Goal: Find specific fact: Find contact information

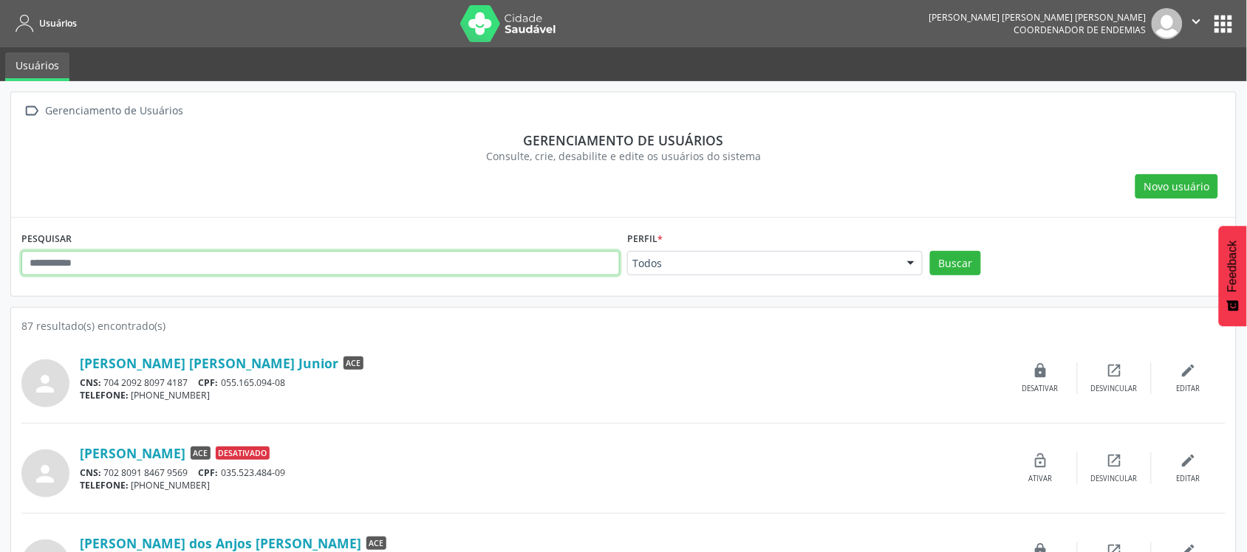
click at [182, 264] on input "text" at bounding box center [320, 263] width 598 height 25
type input "*"
click at [930, 251] on button "Buscar" at bounding box center [955, 263] width 51 height 25
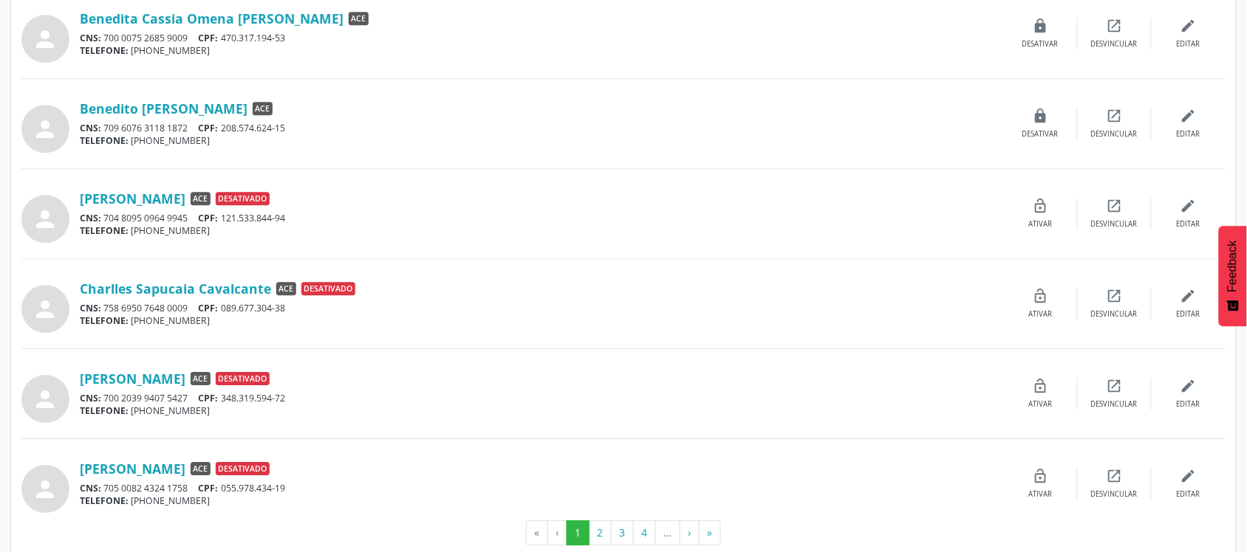
scroll to position [1183, 0]
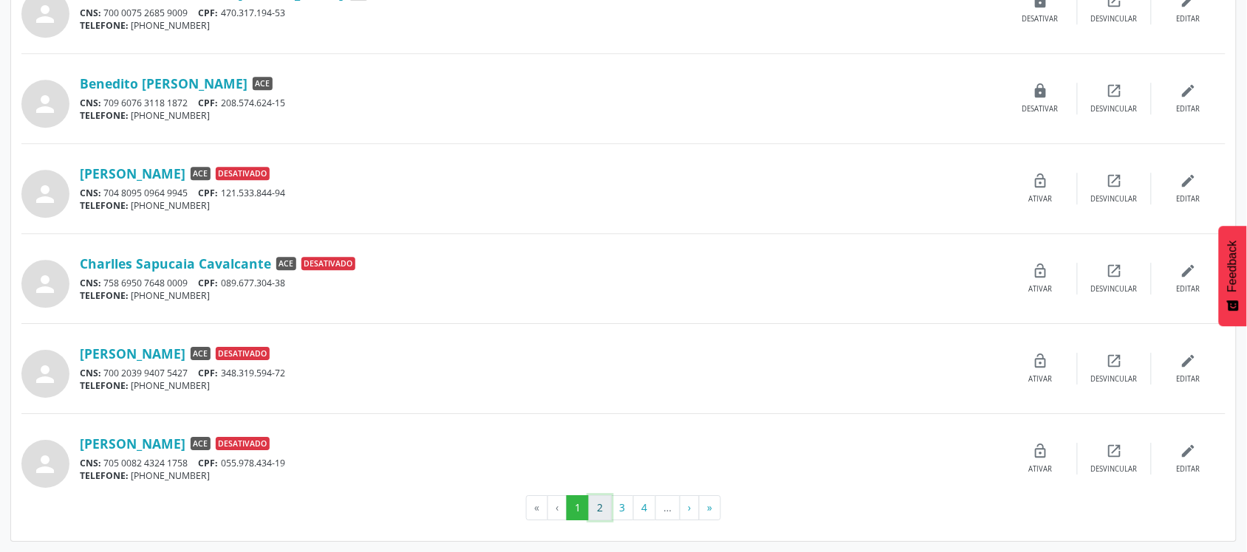
click at [598, 506] on button "2" at bounding box center [600, 508] width 23 height 25
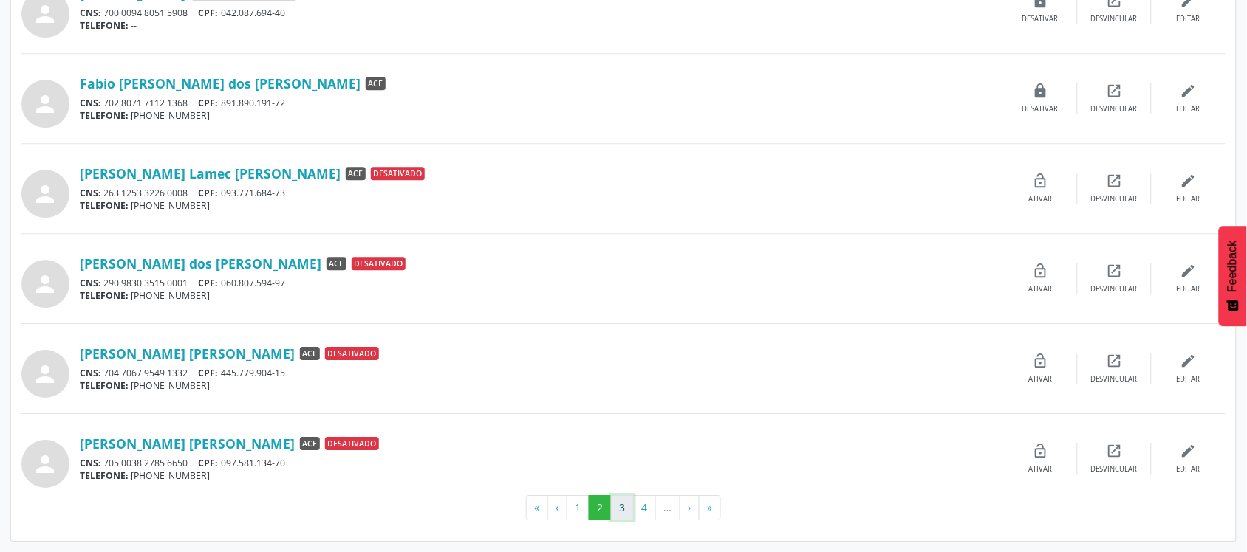
click at [625, 504] on button "3" at bounding box center [622, 508] width 23 height 25
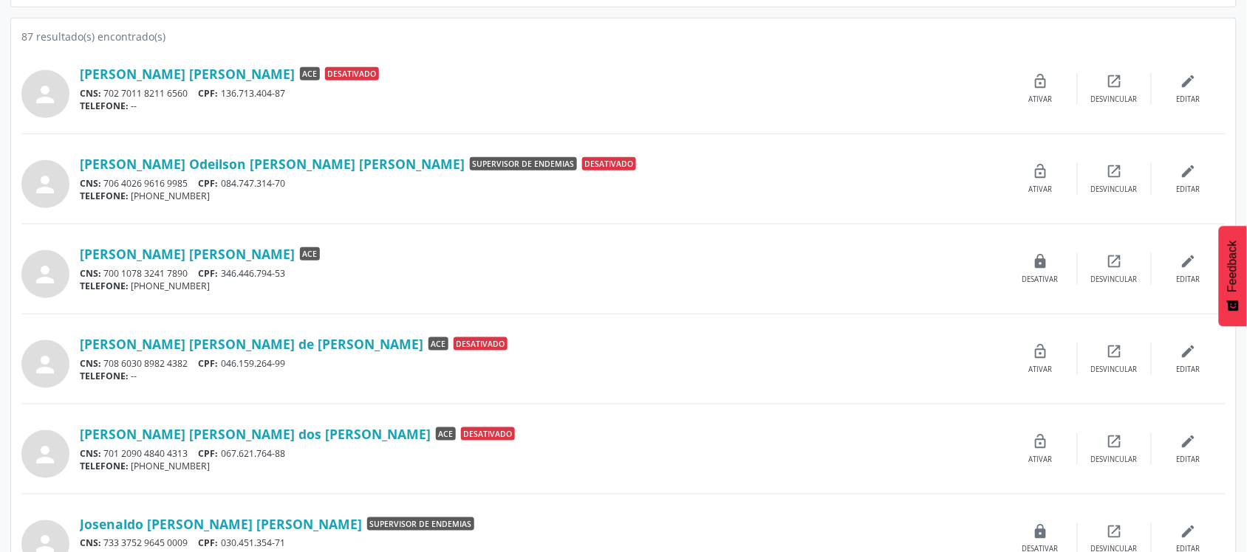
scroll to position [296, 0]
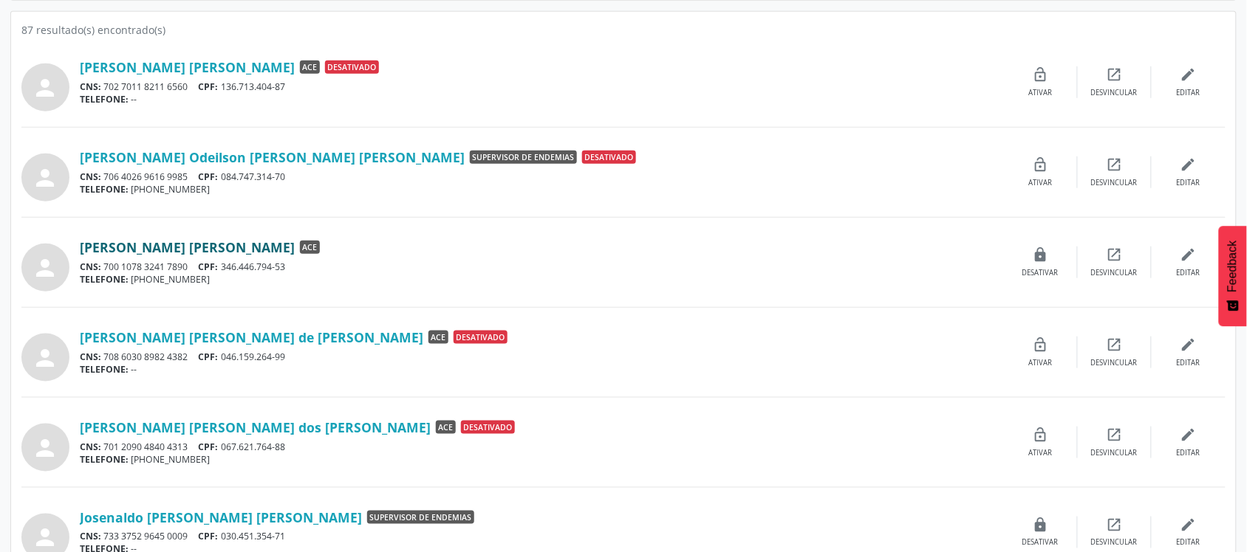
drag, startPoint x: 78, startPoint y: 245, endPoint x: 247, endPoint y: 244, distance: 169.9
click at [247, 244] on div "person [PERSON_NAME] [PERSON_NAME] ACE CNS: 700 1078 3241 7890 CPF: 346.446.794…" at bounding box center [623, 262] width 1204 height 58
copy div "[PERSON_NAME] [PERSON_NAME]"
click at [765, 212] on div "person [PERSON_NAME] Odeilson [PERSON_NAME] [PERSON_NAME] Supervisor de Endemia…" at bounding box center [623, 180] width 1204 height 75
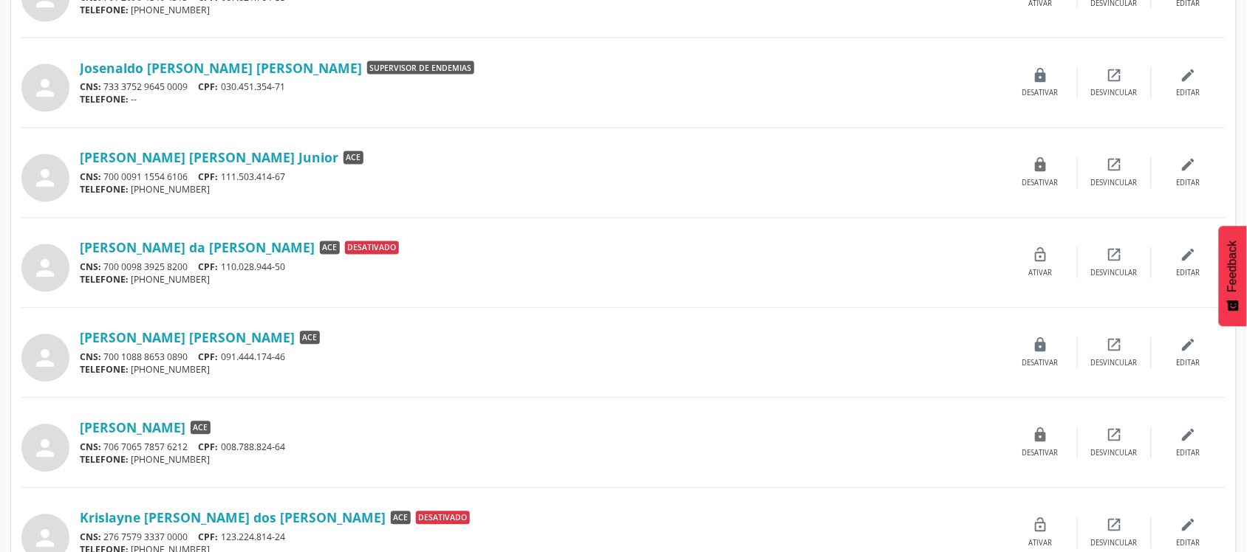
scroll to position [748, 0]
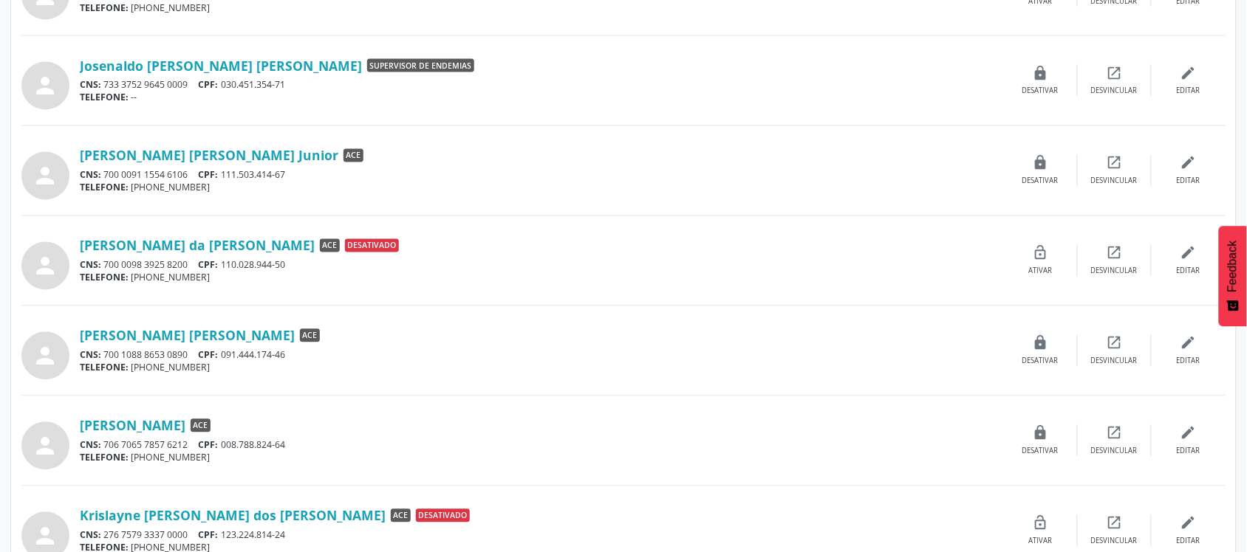
drag, startPoint x: 76, startPoint y: 159, endPoint x: 247, endPoint y: 155, distance: 171.4
click at [247, 155] on div "person [PERSON_NAME] [PERSON_NAME] Junior ACE CNS: 700 0091 1554 6106 CPF: 111.…" at bounding box center [623, 171] width 1204 height 58
copy div "[PERSON_NAME] [PERSON_NAME] Junior"
drag, startPoint x: 78, startPoint y: 340, endPoint x: 264, endPoint y: 337, distance: 185.4
click at [264, 337] on div "person [PERSON_NAME] [PERSON_NAME] ACE CNS: 700 1088 8653 0890 CPF: 091.444.174…" at bounding box center [623, 351] width 1204 height 58
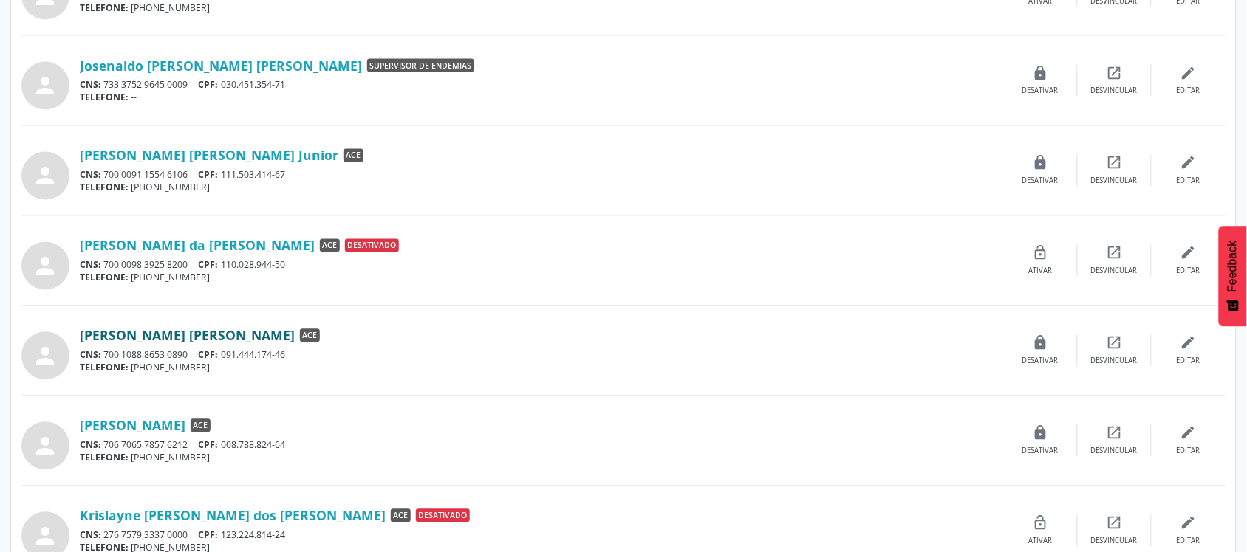
copy div "[PERSON_NAME] [PERSON_NAME]"
drag, startPoint x: 75, startPoint y: 428, endPoint x: 292, endPoint y: 415, distance: 218.3
click at [292, 415] on div "person [PERSON_NAME] ACE CNS: 706 7065 7857 6212 CPF: 008.788.824-64 TELEFONE: …" at bounding box center [623, 441] width 1204 height 58
copy div "[PERSON_NAME]"
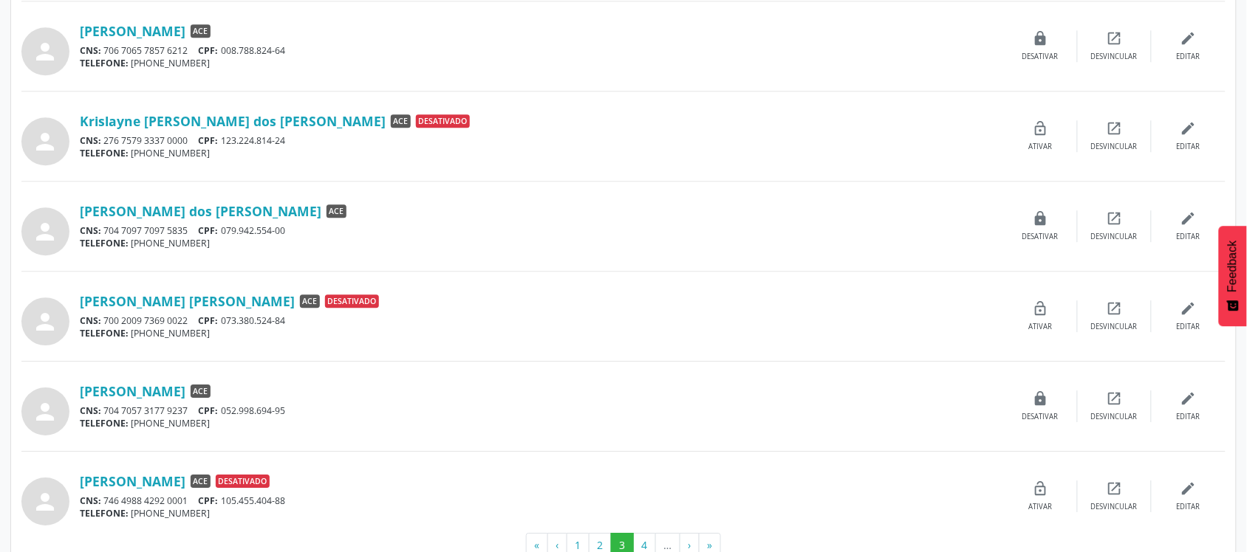
scroll to position [1149, 0]
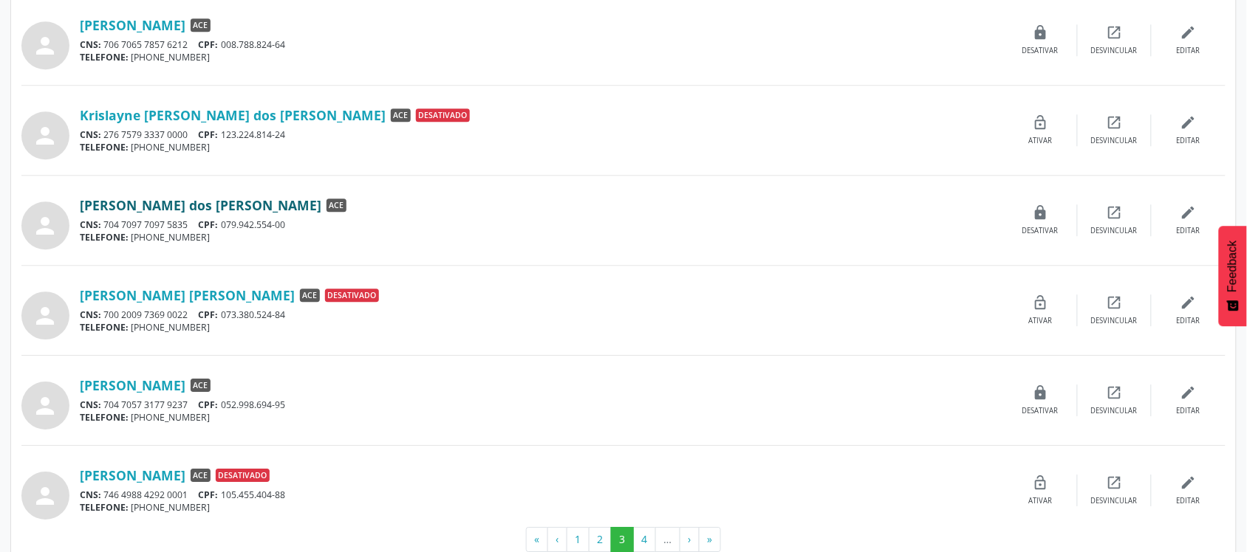
drag, startPoint x: 75, startPoint y: 205, endPoint x: 252, endPoint y: 213, distance: 177.4
click at [252, 213] on div "person [PERSON_NAME] dos [PERSON_NAME] ACE CNS: 704 7097 7097 5835 CPF: 079.942…" at bounding box center [623, 220] width 1204 height 58
copy div "[PERSON_NAME] dos [PERSON_NAME]"
drag, startPoint x: 78, startPoint y: 389, endPoint x: 222, endPoint y: 391, distance: 144.1
click at [222, 391] on div "person [PERSON_NAME] ACE CNS: 704 7057 3177 9237 CPF: 052.998.694-95 TELEFONE: …" at bounding box center [623, 401] width 1204 height 58
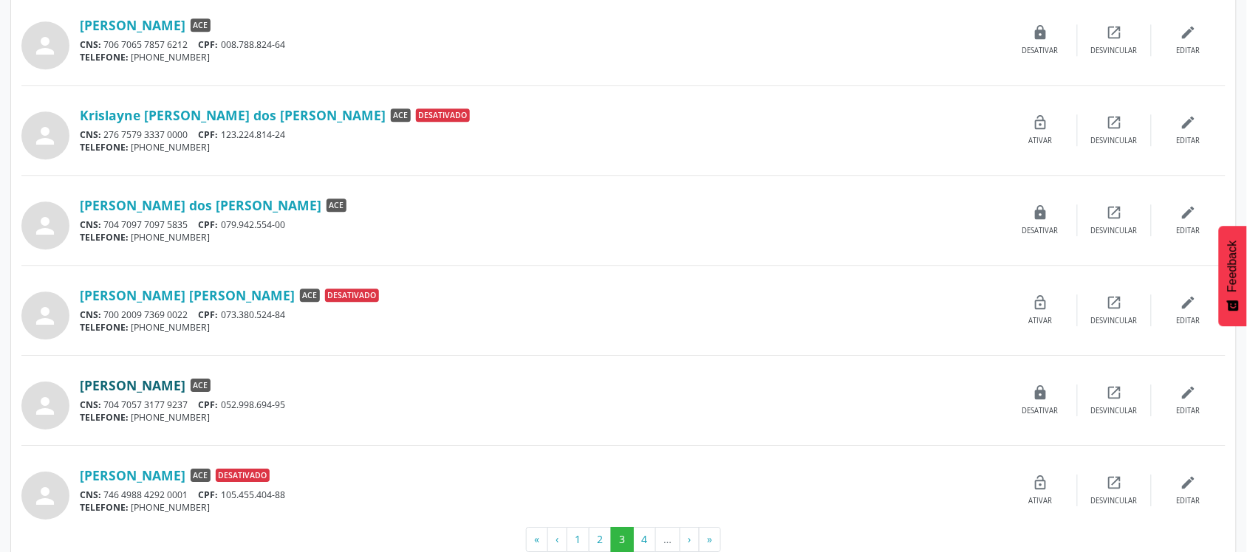
copy div "[PERSON_NAME]"
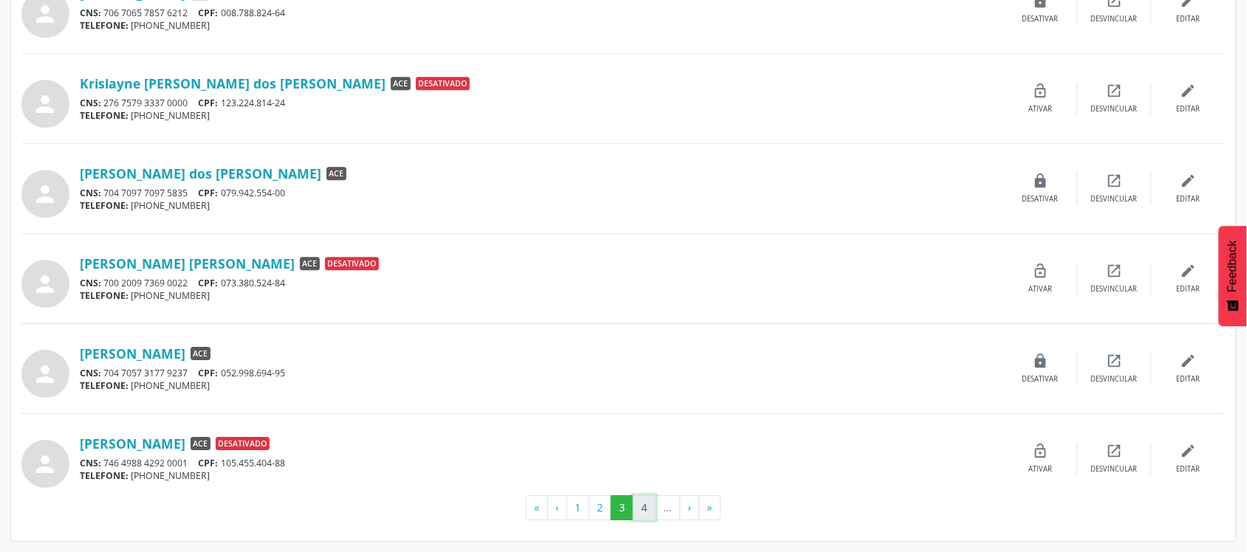
click at [644, 506] on button "4" at bounding box center [644, 508] width 23 height 25
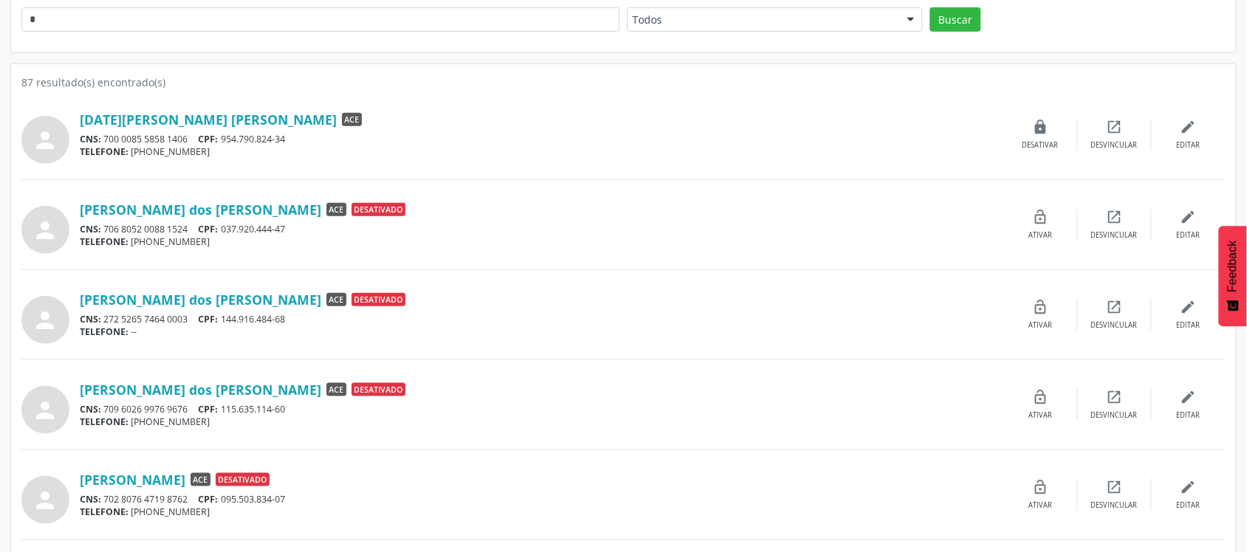
scroll to position [246, 0]
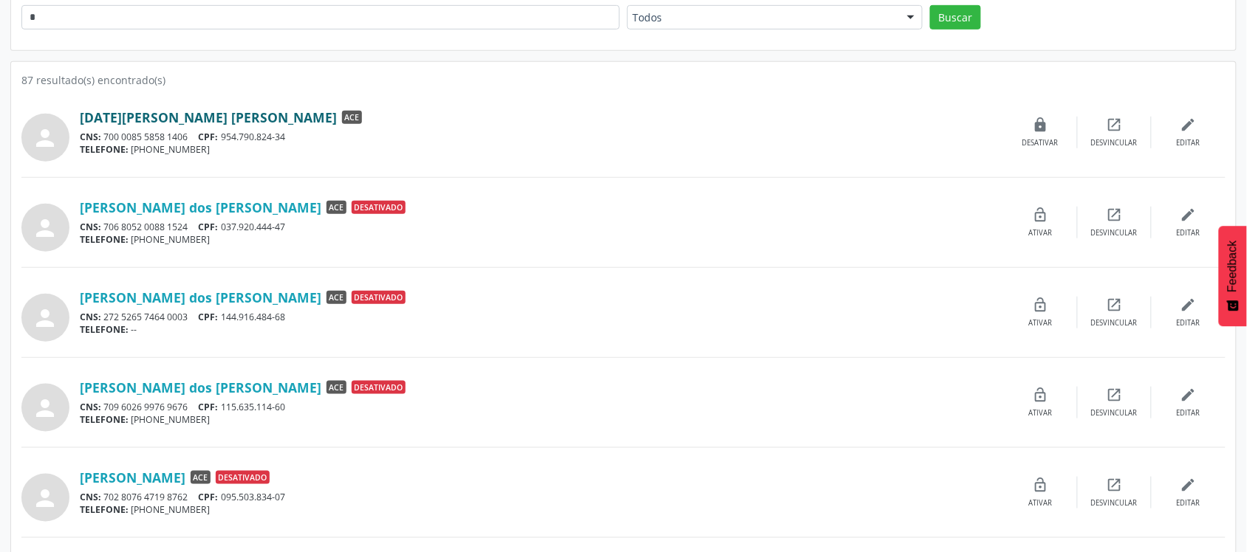
drag, startPoint x: 75, startPoint y: 115, endPoint x: 227, endPoint y: 118, distance: 152.2
click at [227, 118] on div "person [DATE][PERSON_NAME] [PERSON_NAME] ACE CNS: 700 0085 5858 1406 CPF: 954.7…" at bounding box center [623, 132] width 1204 height 58
copy div "[DATE][PERSON_NAME] [PERSON_NAME]"
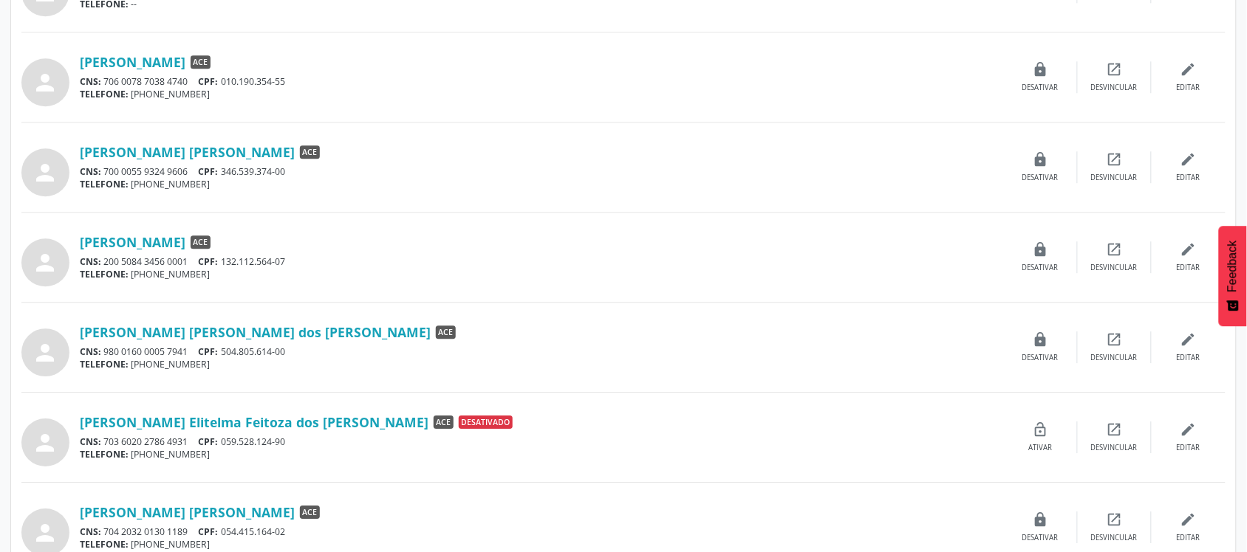
scroll to position [1109, 0]
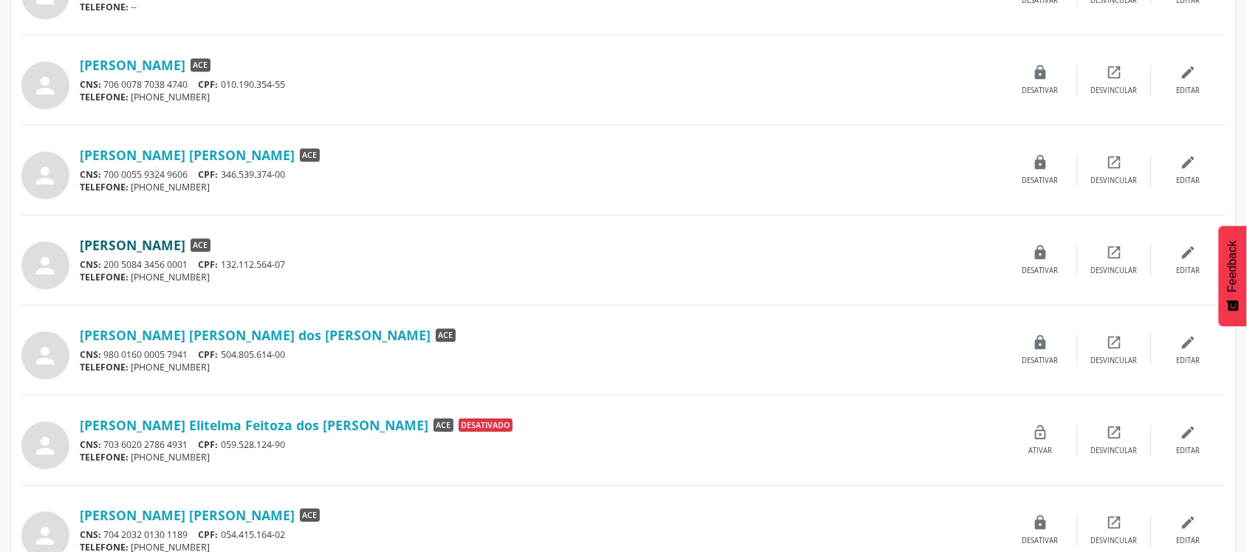
drag, startPoint x: 76, startPoint y: 247, endPoint x: 264, endPoint y: 251, distance: 187.6
click at [264, 251] on div "person [PERSON_NAME] ACE CNS: 200 5084 3456 0001 CPF: 132.112.564-07 TELEFONE: …" at bounding box center [623, 260] width 1204 height 58
copy div "[PERSON_NAME]"
drag, startPoint x: 78, startPoint y: 336, endPoint x: 244, endPoint y: 322, distance: 167.5
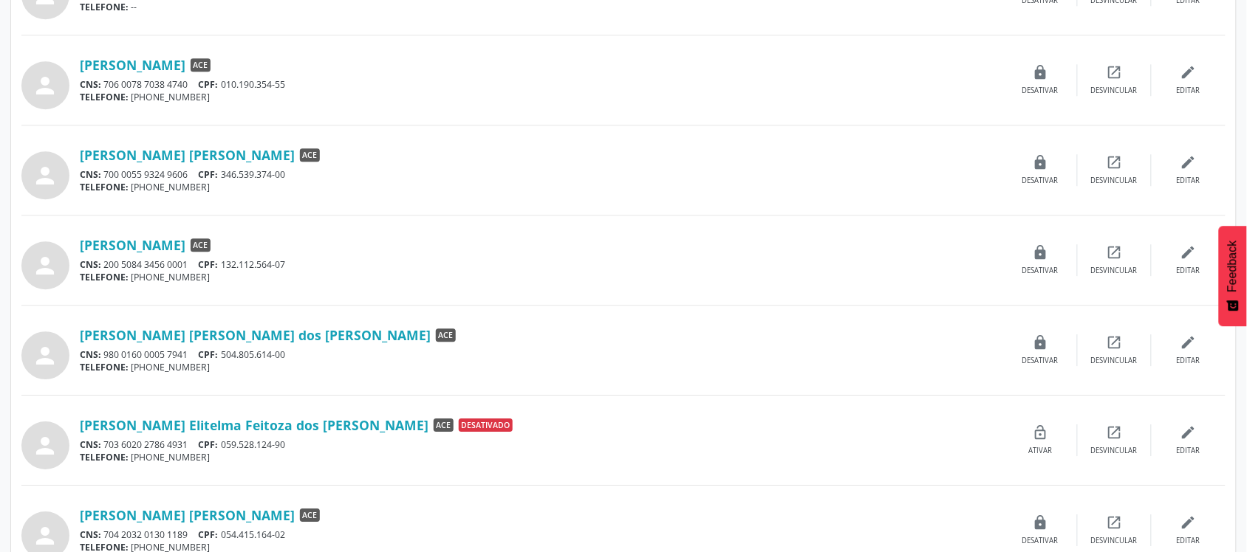
copy div "[PERSON_NAME] [PERSON_NAME] dos [PERSON_NAME]"
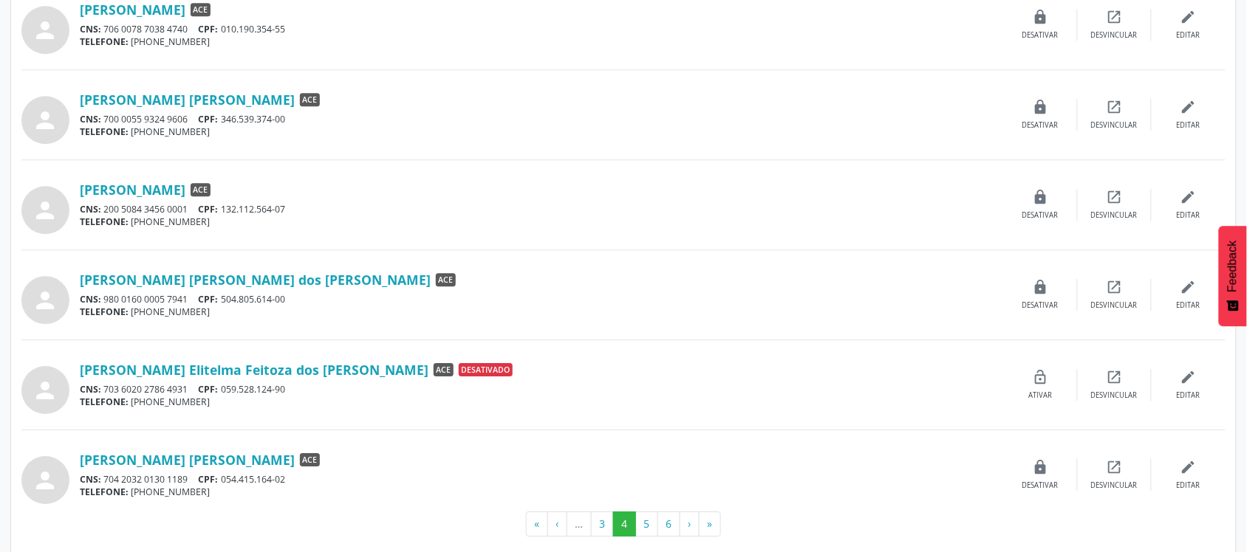
scroll to position [1183, 0]
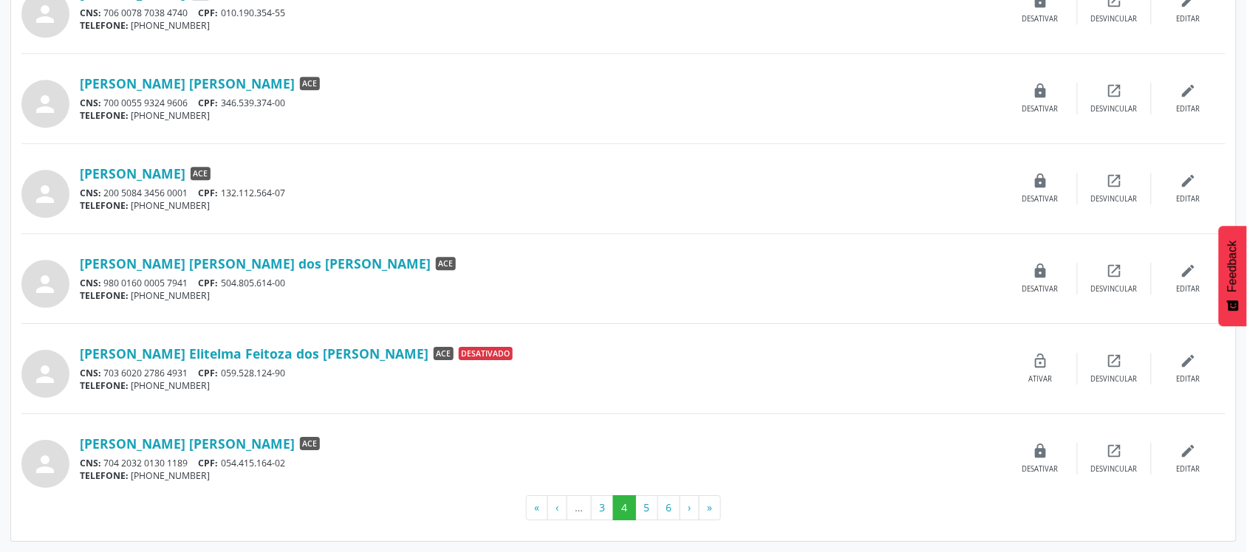
click at [74, 441] on div "person" at bounding box center [50, 459] width 58 height 58
drag, startPoint x: 78, startPoint y: 441, endPoint x: 276, endPoint y: 437, distance: 198.0
click at [276, 437] on div "person [PERSON_NAME] [PERSON_NAME] ACE CNS: 704 2032 0130 1189 CPF: 054.415.164…" at bounding box center [623, 459] width 1204 height 58
copy div "[PERSON_NAME] [PERSON_NAME]"
click at [650, 513] on button "5" at bounding box center [646, 508] width 23 height 25
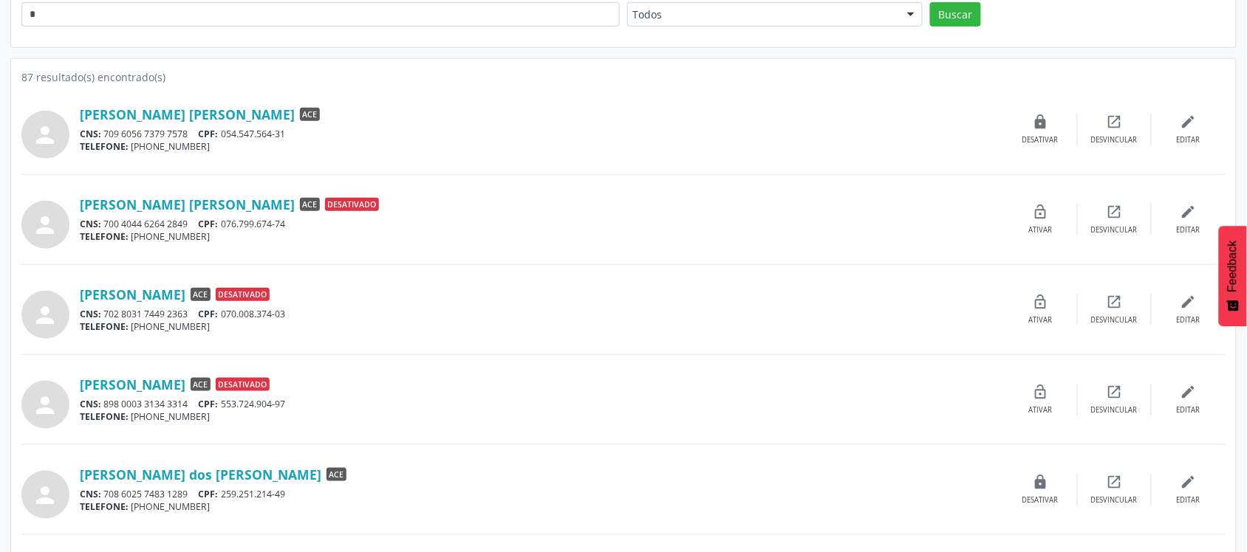
scroll to position [253, 0]
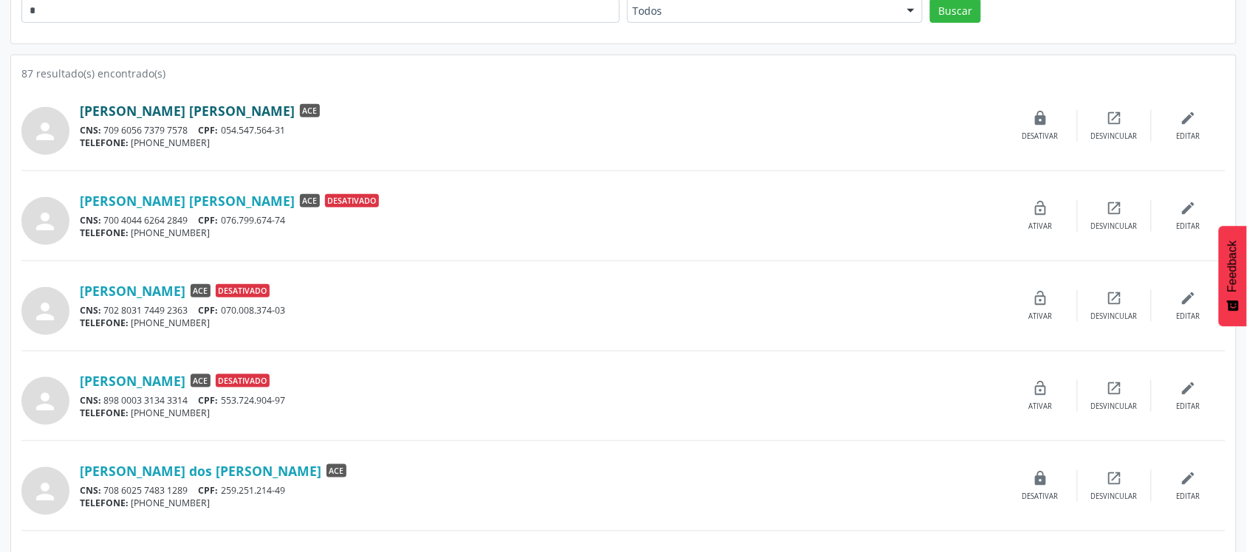
drag, startPoint x: 74, startPoint y: 109, endPoint x: 261, endPoint y: 107, distance: 186.9
click at [261, 107] on div "person [PERSON_NAME] [PERSON_NAME] ACE CNS: 709 6056 7379 7578 CPF: 054.547.564…" at bounding box center [623, 126] width 1204 height 58
drag, startPoint x: 78, startPoint y: 471, endPoint x: 245, endPoint y: 478, distance: 167.1
click at [245, 478] on div "person [PERSON_NAME] dos [PERSON_NAME] ACE CNS: 708 6025 7483 1289 CPF: 259.251…" at bounding box center [623, 486] width 1204 height 58
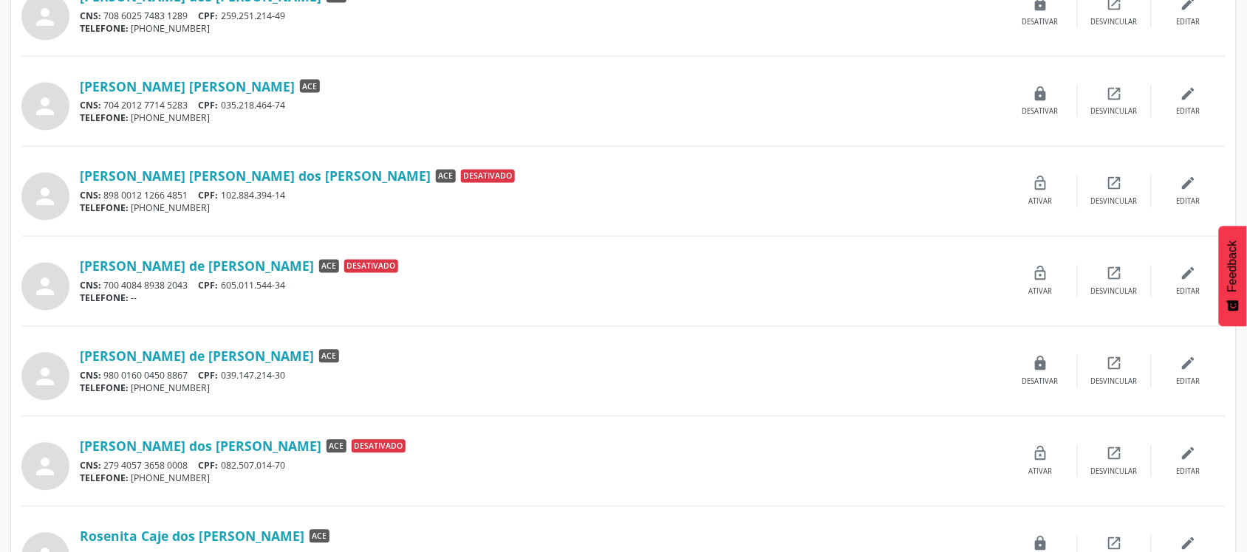
scroll to position [730, 0]
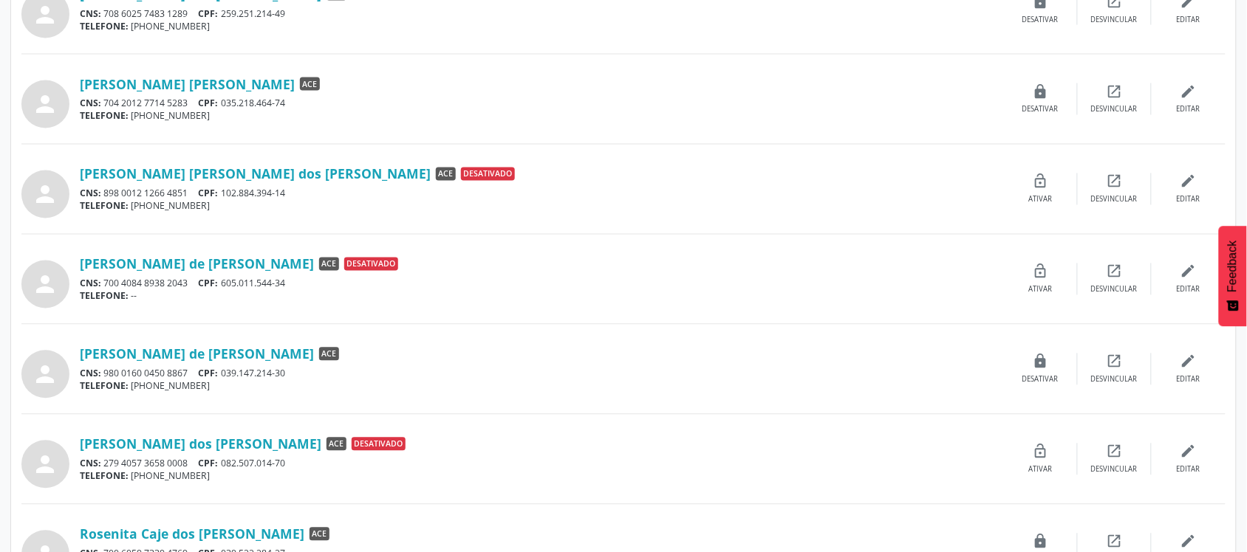
drag, startPoint x: 78, startPoint y: 82, endPoint x: 300, endPoint y: 80, distance: 222.3
click at [300, 80] on div "person [PERSON_NAME] [PERSON_NAME] ACE CNS: 704 2012 7714 5283 CPF: 035.218.464…" at bounding box center [623, 99] width 1204 height 58
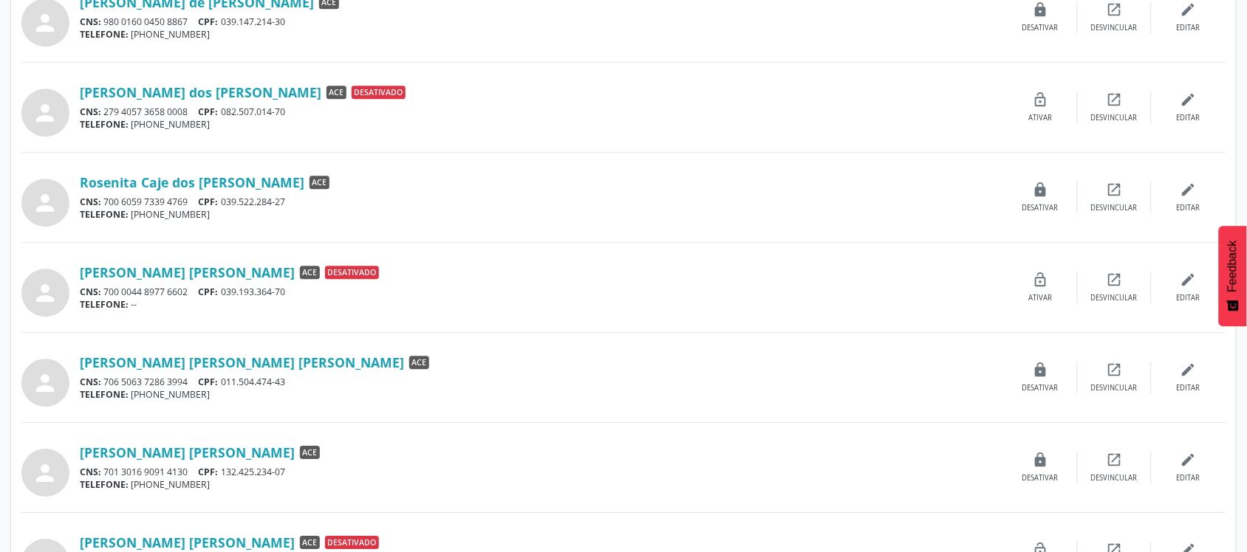
scroll to position [1103, 0]
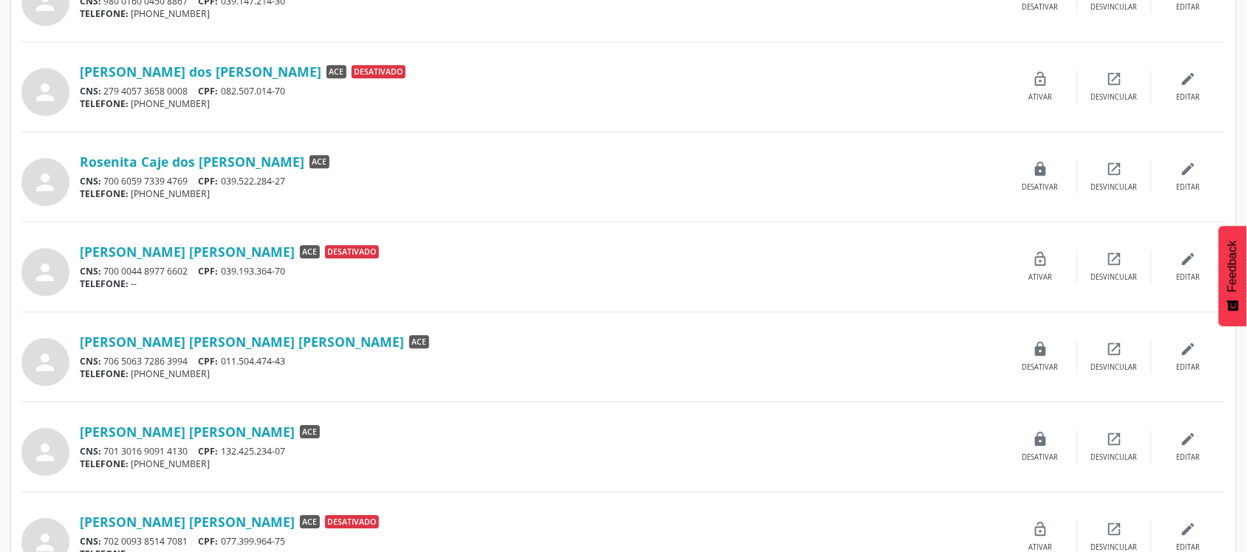
drag, startPoint x: 75, startPoint y: 159, endPoint x: 242, endPoint y: 166, distance: 167.8
click at [242, 166] on div "person Rosenita Caje dos [PERSON_NAME] ACE CNS: 700 6059 7339 4769 CPF: 039.522…" at bounding box center [623, 177] width 1204 height 58
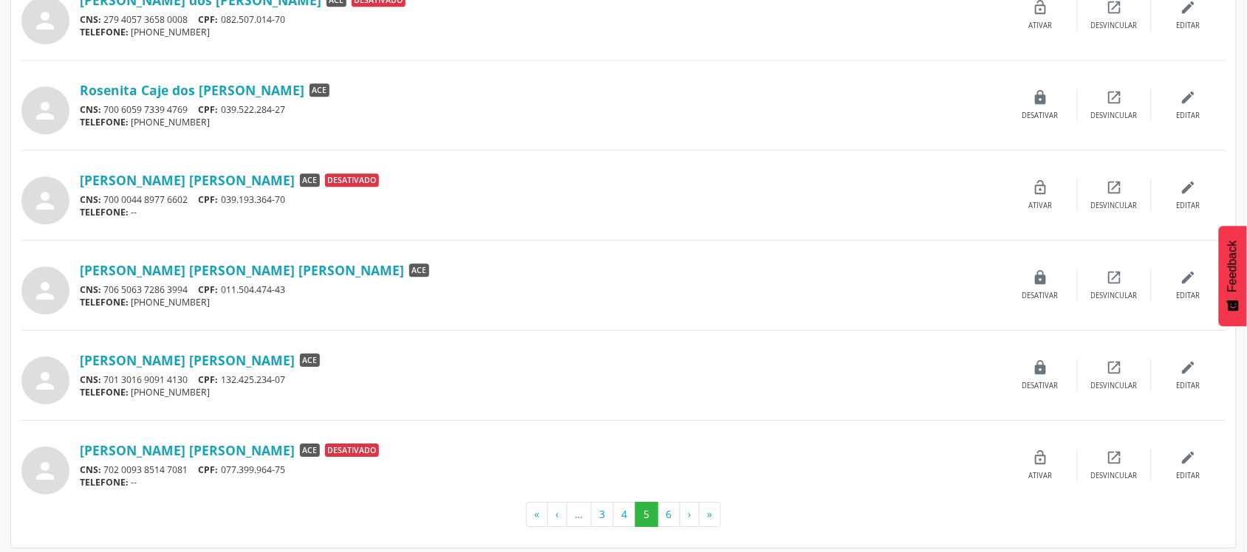
scroll to position [1183, 0]
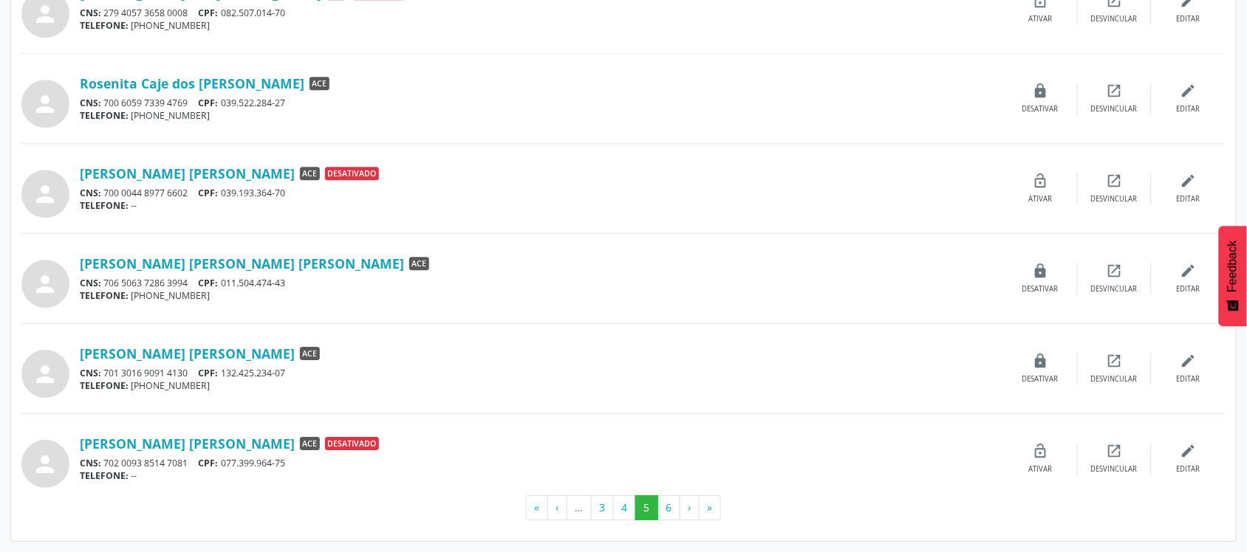
drag, startPoint x: 75, startPoint y: 260, endPoint x: 327, endPoint y: 266, distance: 251.9
click at [327, 266] on div "person [PERSON_NAME] [PERSON_NAME] [PERSON_NAME] ACE CNS: 706 5063 7286 3994 CP…" at bounding box center [623, 279] width 1204 height 58
drag, startPoint x: 78, startPoint y: 353, endPoint x: 253, endPoint y: 353, distance: 175.1
click at [253, 353] on div "person [PERSON_NAME] [PERSON_NAME] ACE CNS: 701 3016 9091 4130 CPF: 132.425.234…" at bounding box center [623, 369] width 1204 height 58
click at [666, 501] on button "6" at bounding box center [668, 508] width 23 height 25
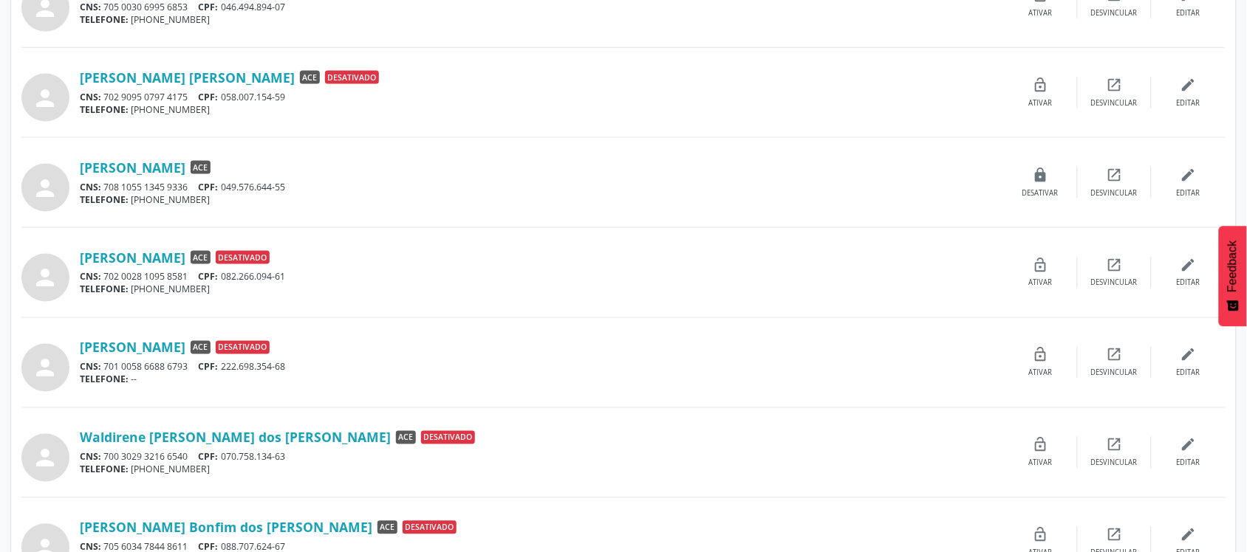
scroll to position [559, 0]
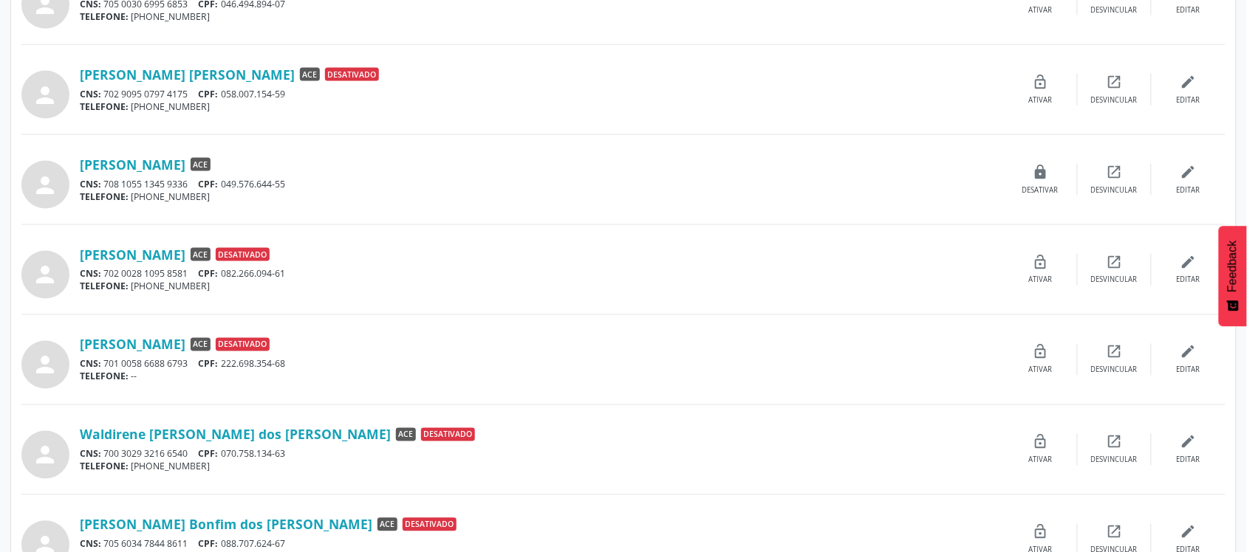
drag, startPoint x: 76, startPoint y: 162, endPoint x: 242, endPoint y: 172, distance: 166.5
click at [242, 172] on div "person [PERSON_NAME] ACE CNS: 708 1055 1345 9336 CPF: 049.576.644-55 TELEFONE: …" at bounding box center [623, 180] width 1204 height 58
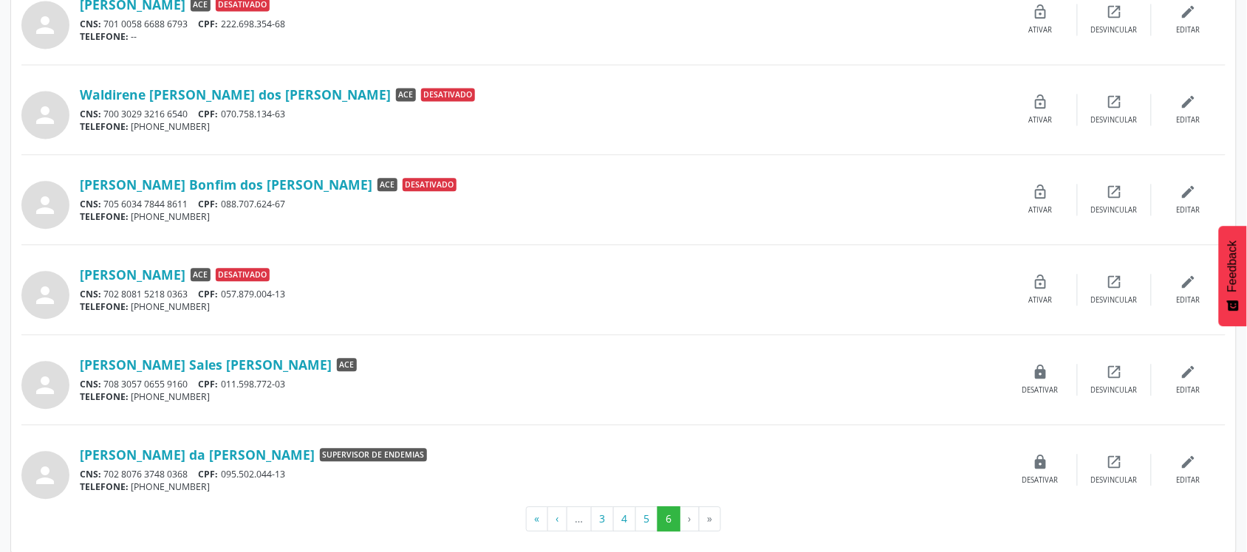
scroll to position [913, 0]
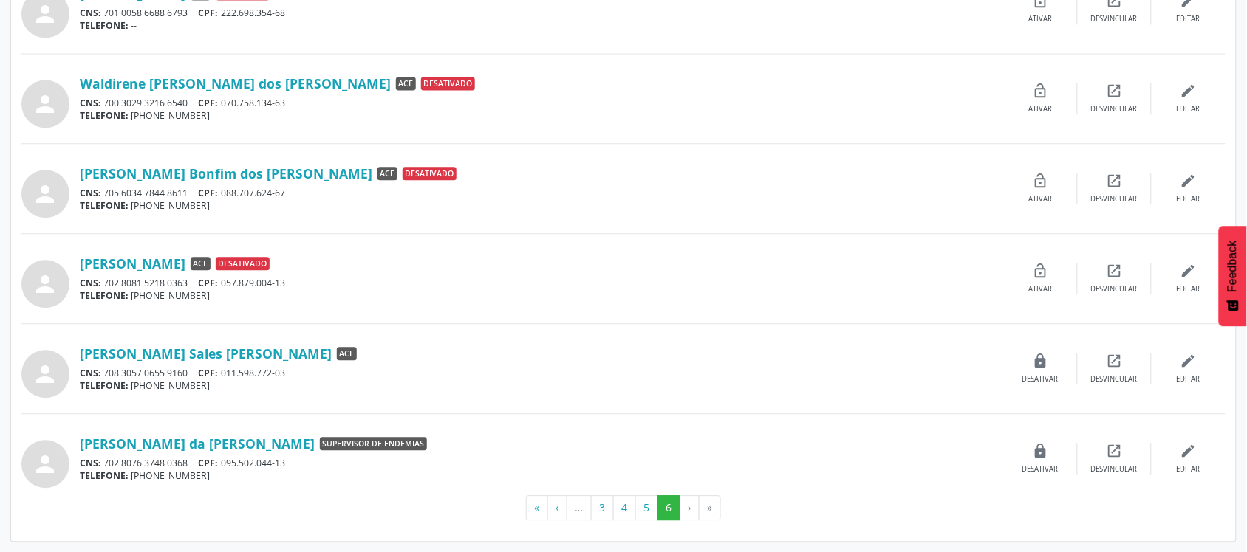
drag, startPoint x: 78, startPoint y: 441, endPoint x: 304, endPoint y: 445, distance: 226.8
click at [304, 445] on div "person [PERSON_NAME] da [PERSON_NAME] Supervisor de Endemias CNS: 702 8076 3748…" at bounding box center [623, 459] width 1204 height 58
